Goal: Task Accomplishment & Management: Use online tool/utility

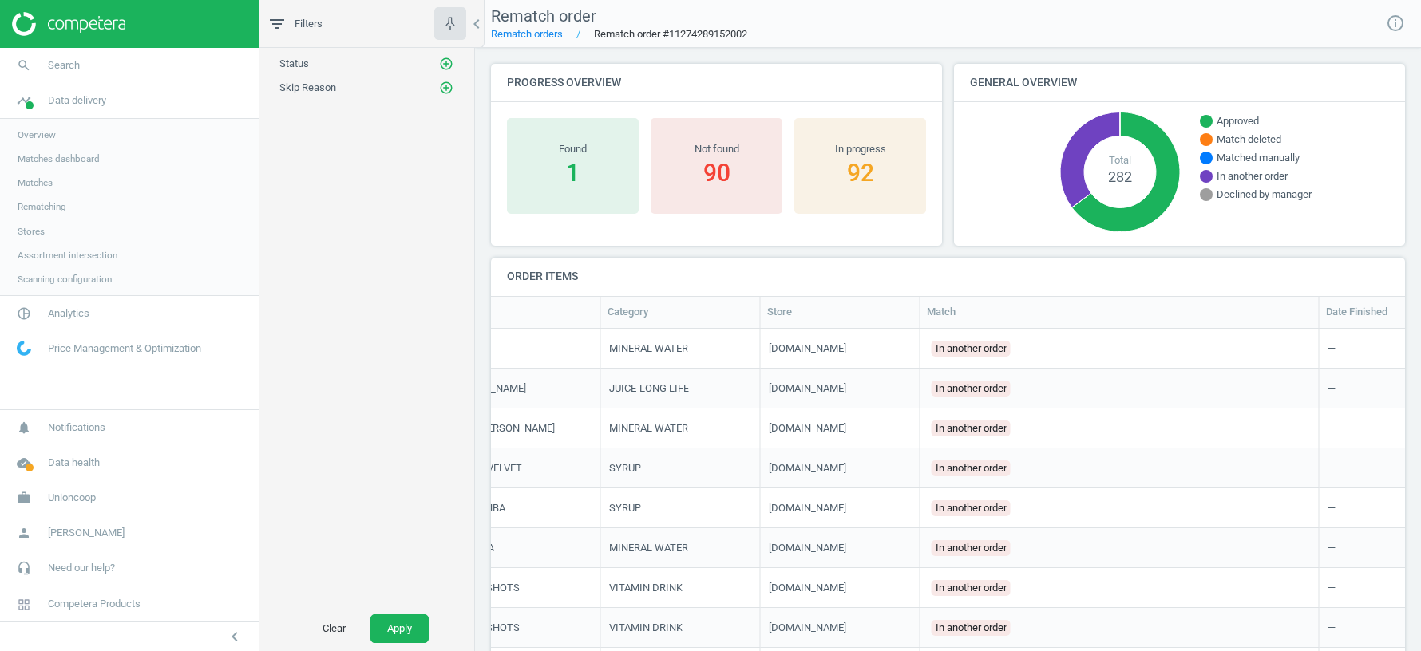
scroll to position [0, 369]
click at [578, 184] on div "1" at bounding box center [573, 172] width 116 height 33
click at [568, 160] on div "1" at bounding box center [573, 172] width 116 height 33
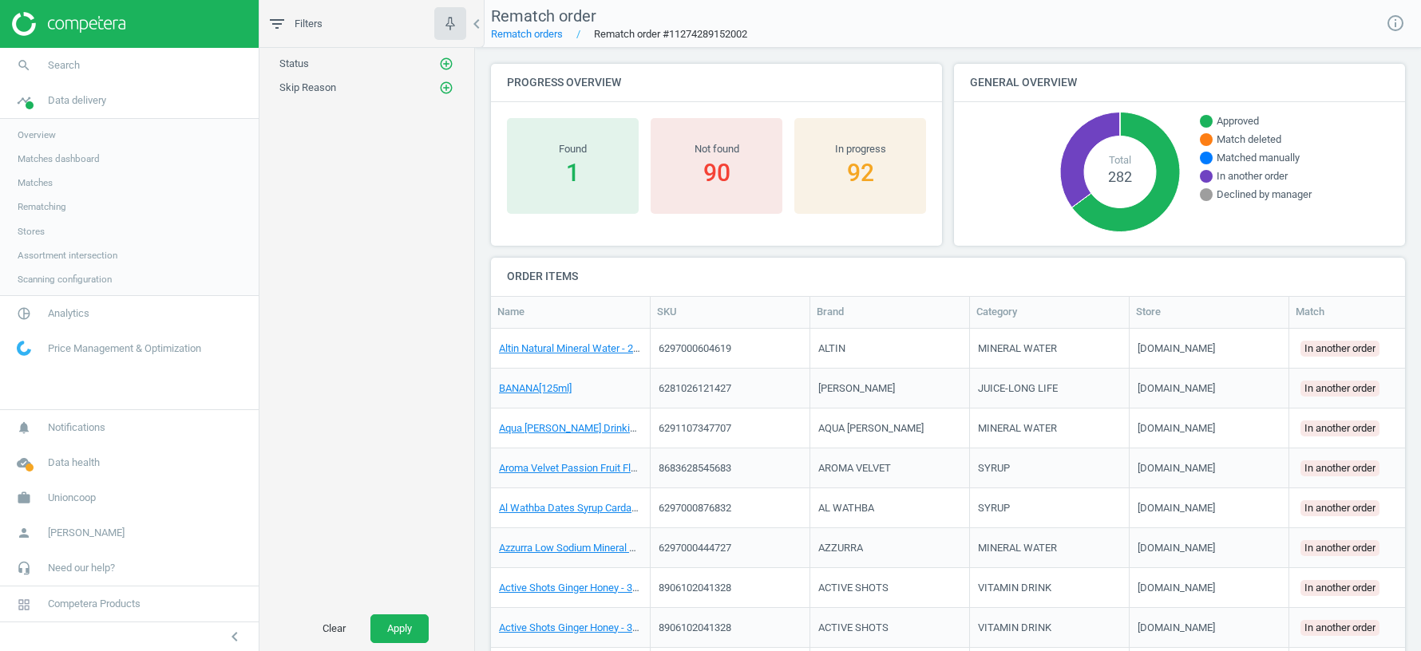
scroll to position [0, 0]
click at [573, 177] on div "1" at bounding box center [573, 172] width 116 height 33
click at [575, 164] on div "1" at bounding box center [573, 172] width 116 height 33
click at [1131, 9] on nav "Rematch order Rematch orders Rematch order #11274289152002 info_outline" at bounding box center [948, 24] width 946 height 48
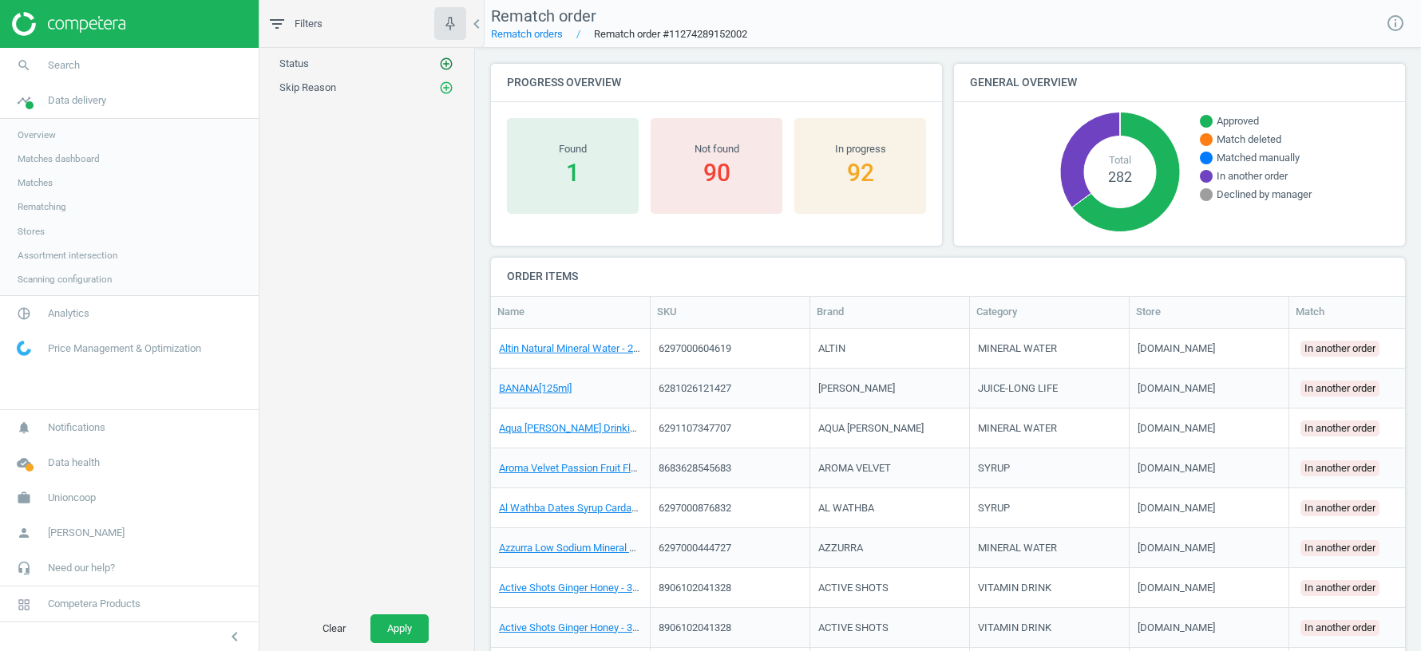
click at [453, 62] on icon "add_circle_outline" at bounding box center [446, 64] width 14 height 14
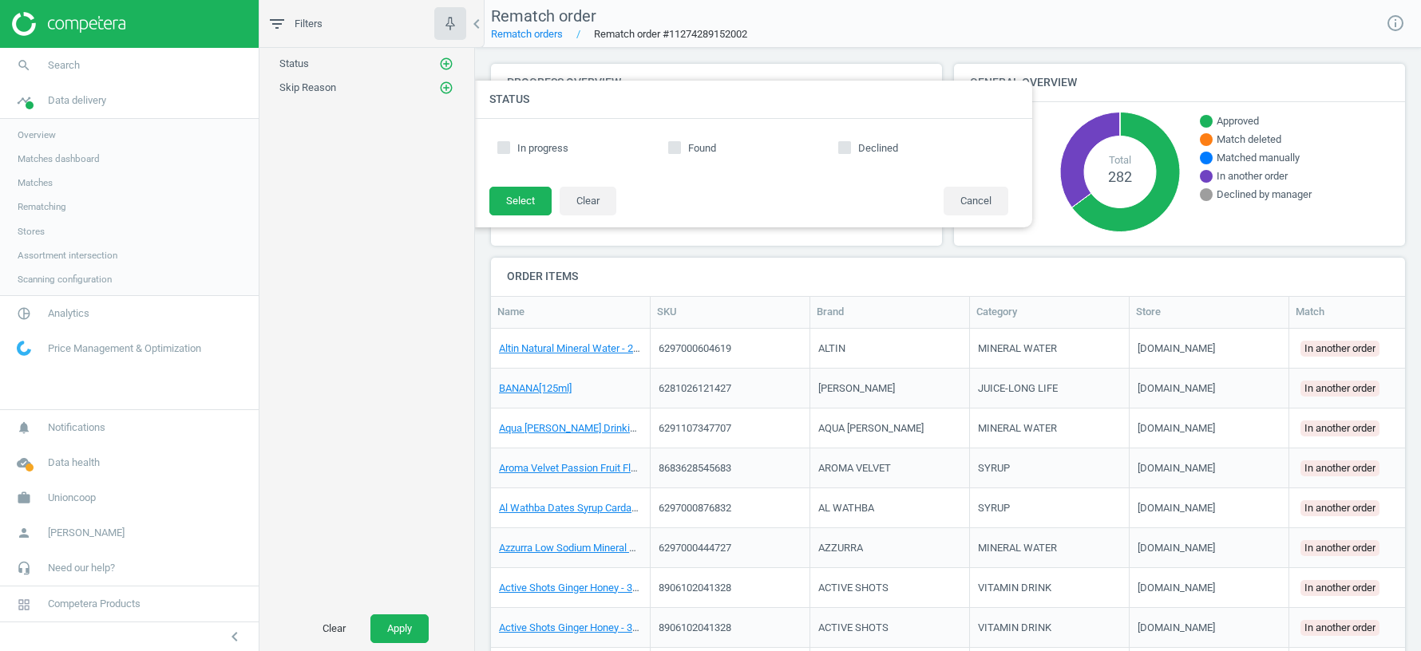
click at [675, 146] on input "Found" at bounding box center [674, 147] width 10 height 10
checkbox input "true"
click at [501, 204] on button "Select" at bounding box center [520, 201] width 62 height 29
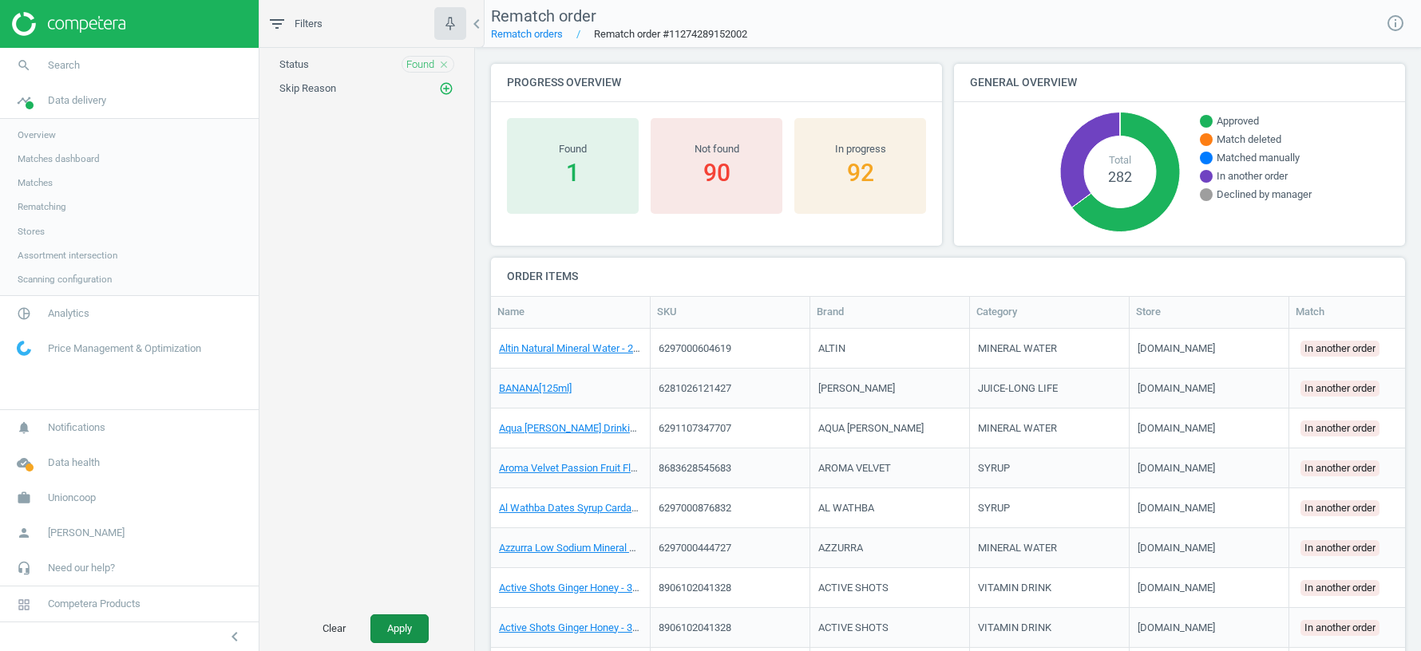
click at [398, 624] on button "Apply" at bounding box center [399, 629] width 58 height 29
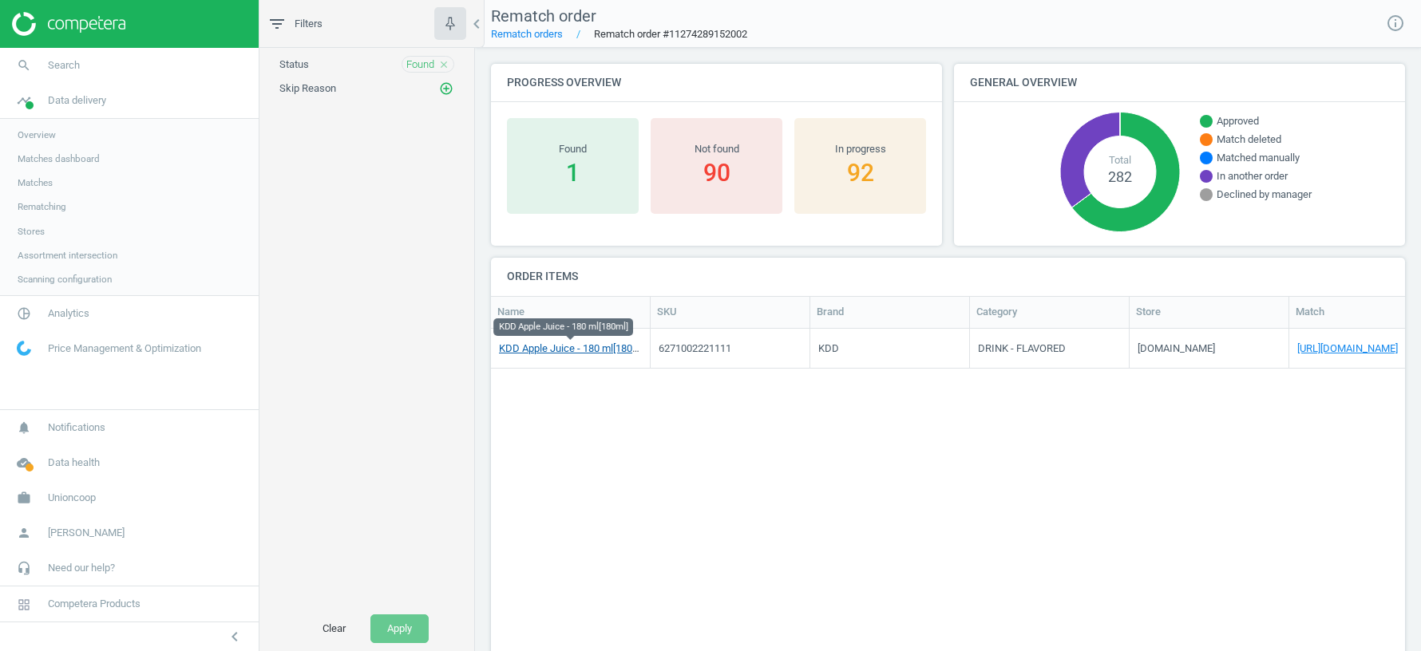
click at [576, 347] on link "KDD Apple Juice - 180 ml[180ml]" at bounding box center [572, 348] width 147 height 12
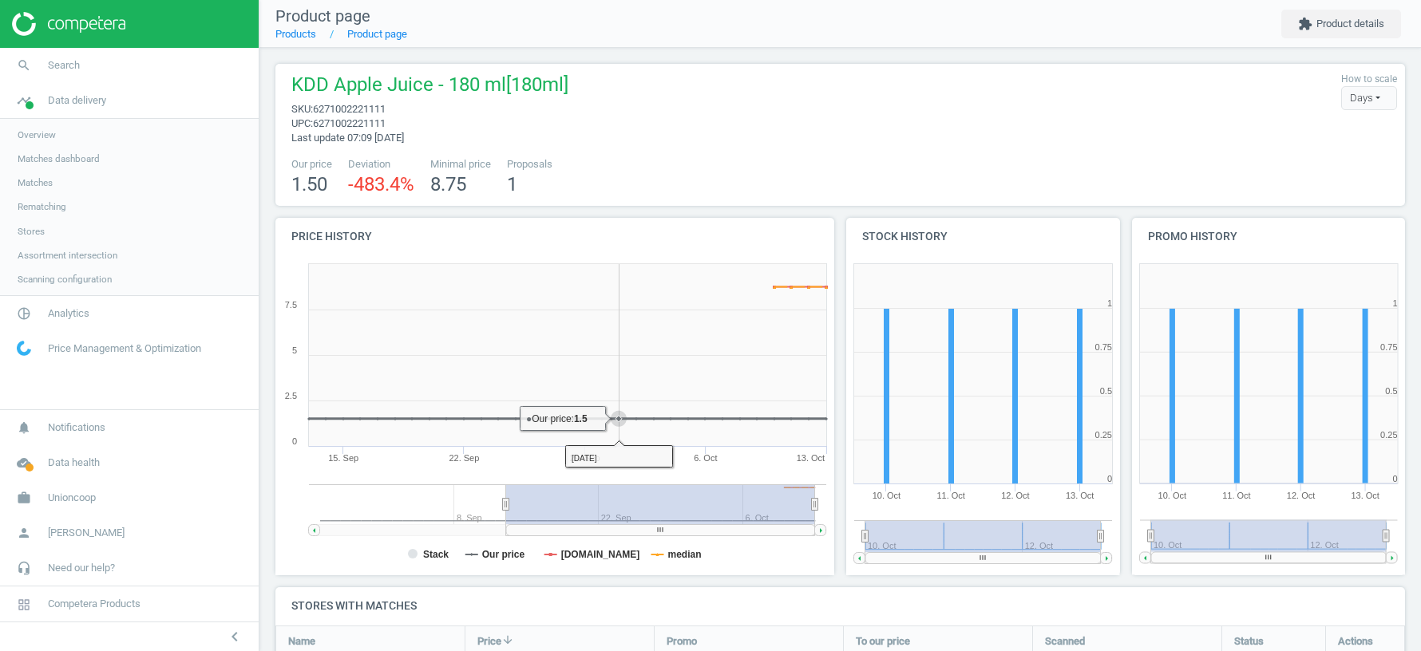
scroll to position [386, 0]
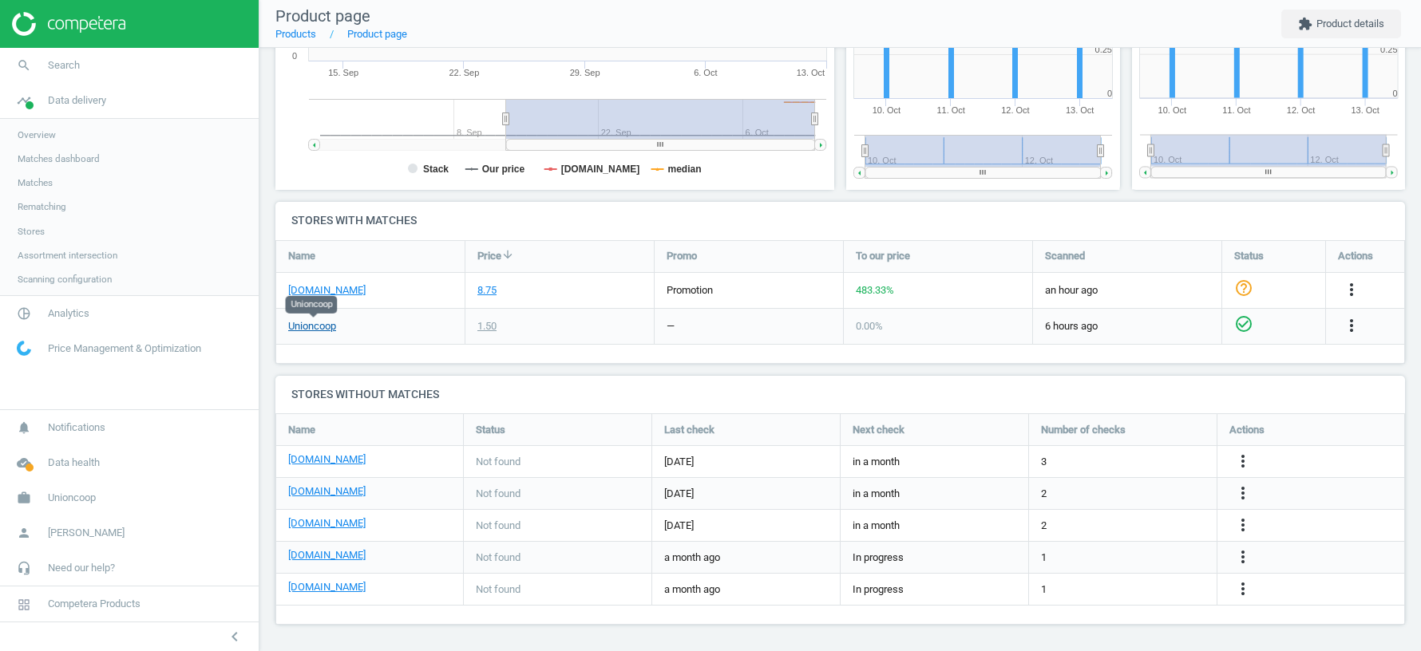
click at [311, 327] on link "Unioncoop" at bounding box center [312, 326] width 48 height 14
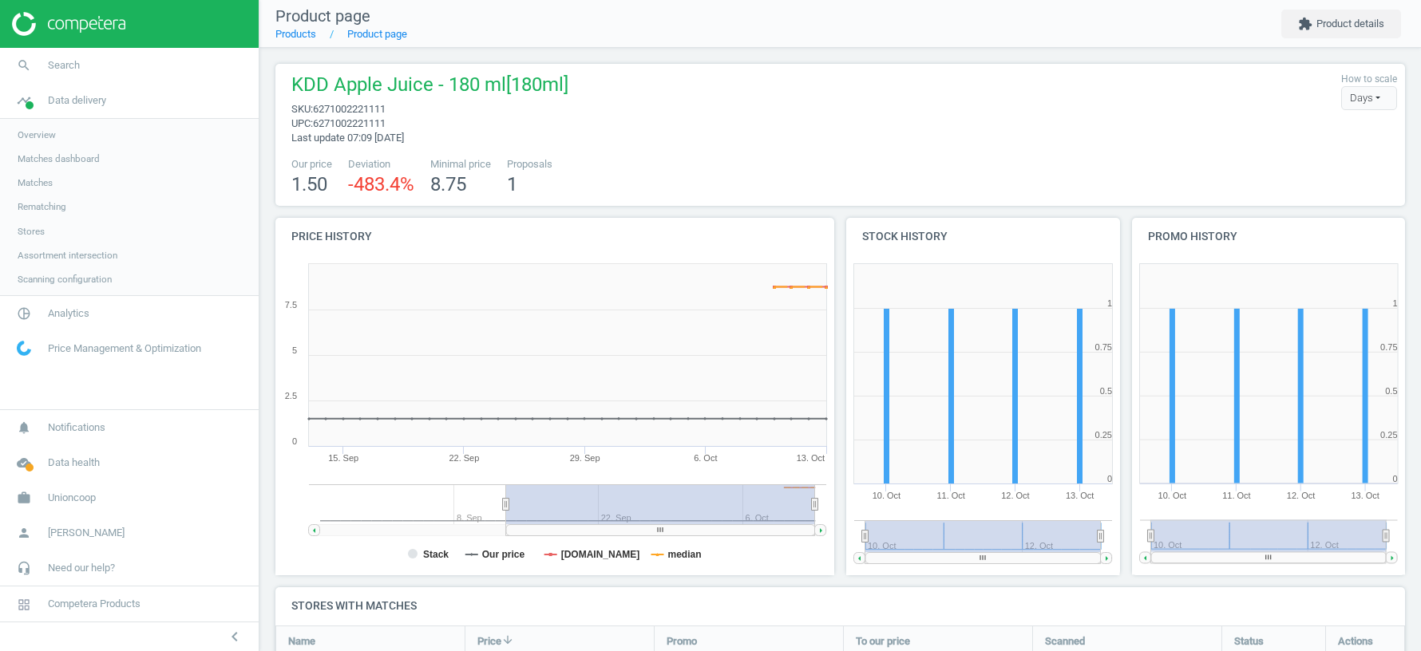
click at [348, 110] on span "6271002221111" at bounding box center [349, 109] width 73 height 12
copy span "6271002221111"
